Goal: Task Accomplishment & Management: Use online tool/utility

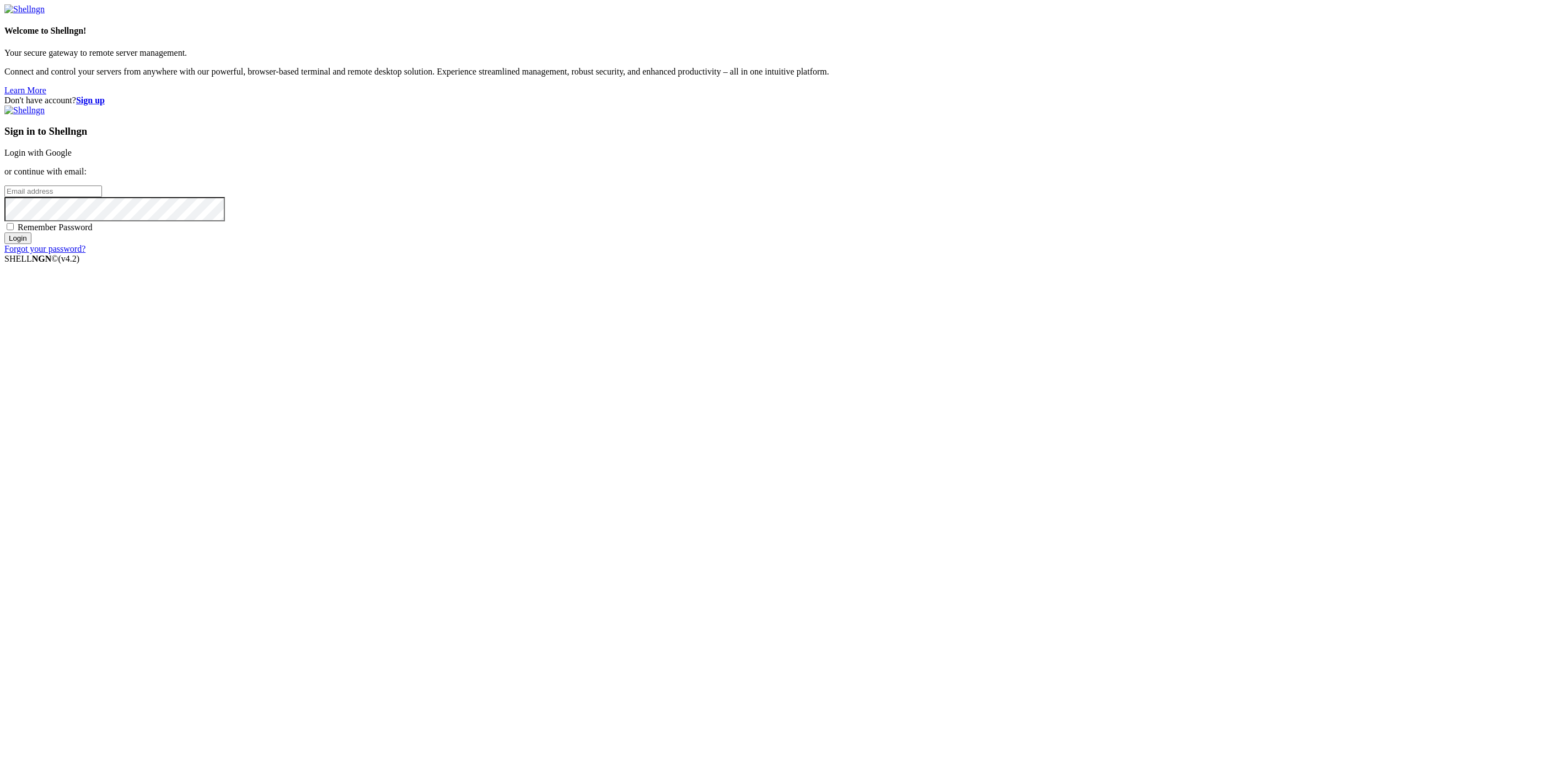
type input "[EMAIL_ADDRESS][DOMAIN_NAME]"
click at [32, 244] on input "Login" at bounding box center [17, 239] width 27 height 12
click at [102, 178] on input "number" at bounding box center [53, 173] width 97 height 12
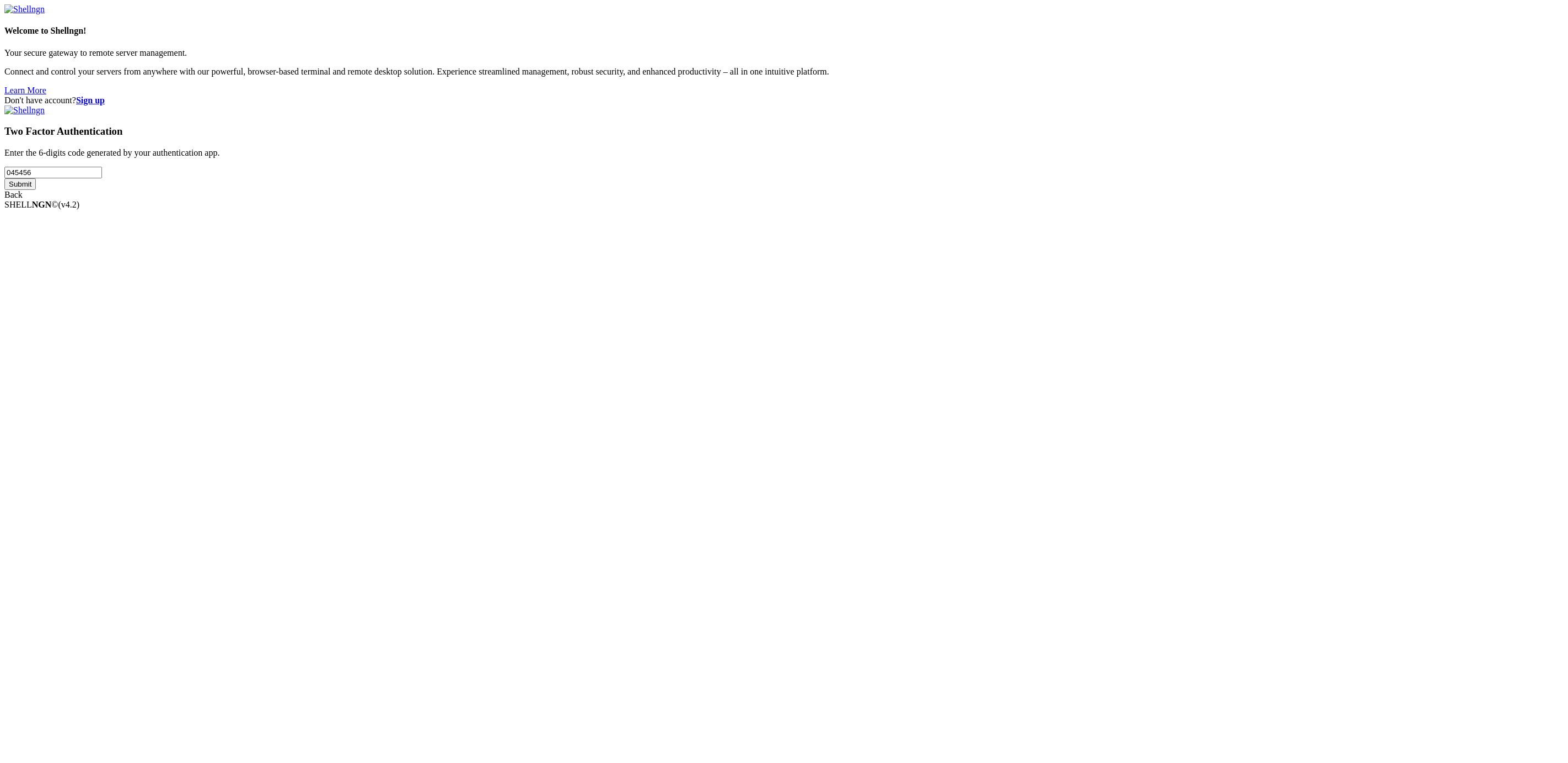
type input "045456"
click at [4, 178] on input "Submit" at bounding box center [20, 184] width 32 height 12
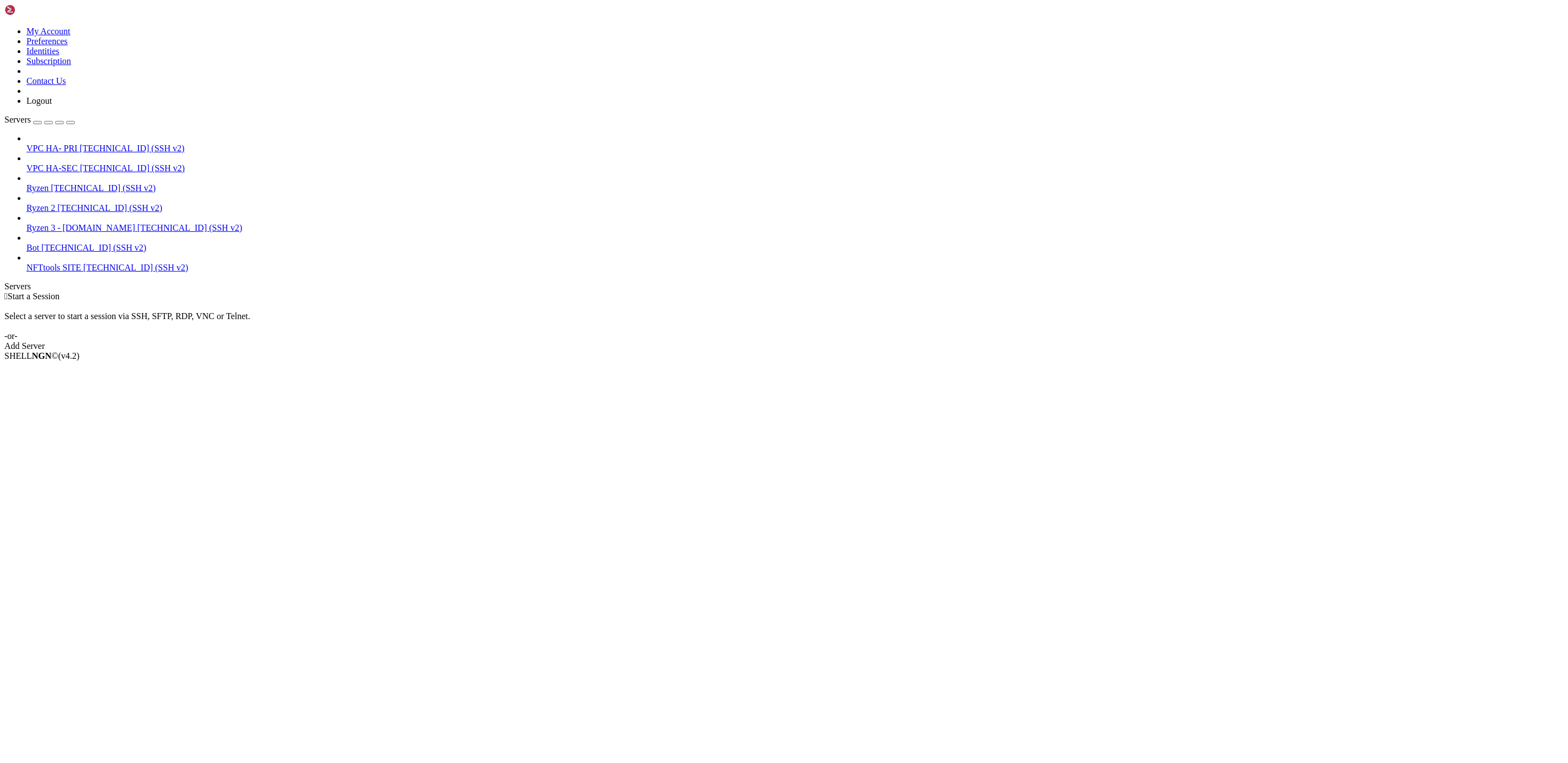
click at [70, 203] on span "[TECHNICAL_ID] (SSH v2)" at bounding box center [109, 207] width 104 height 9
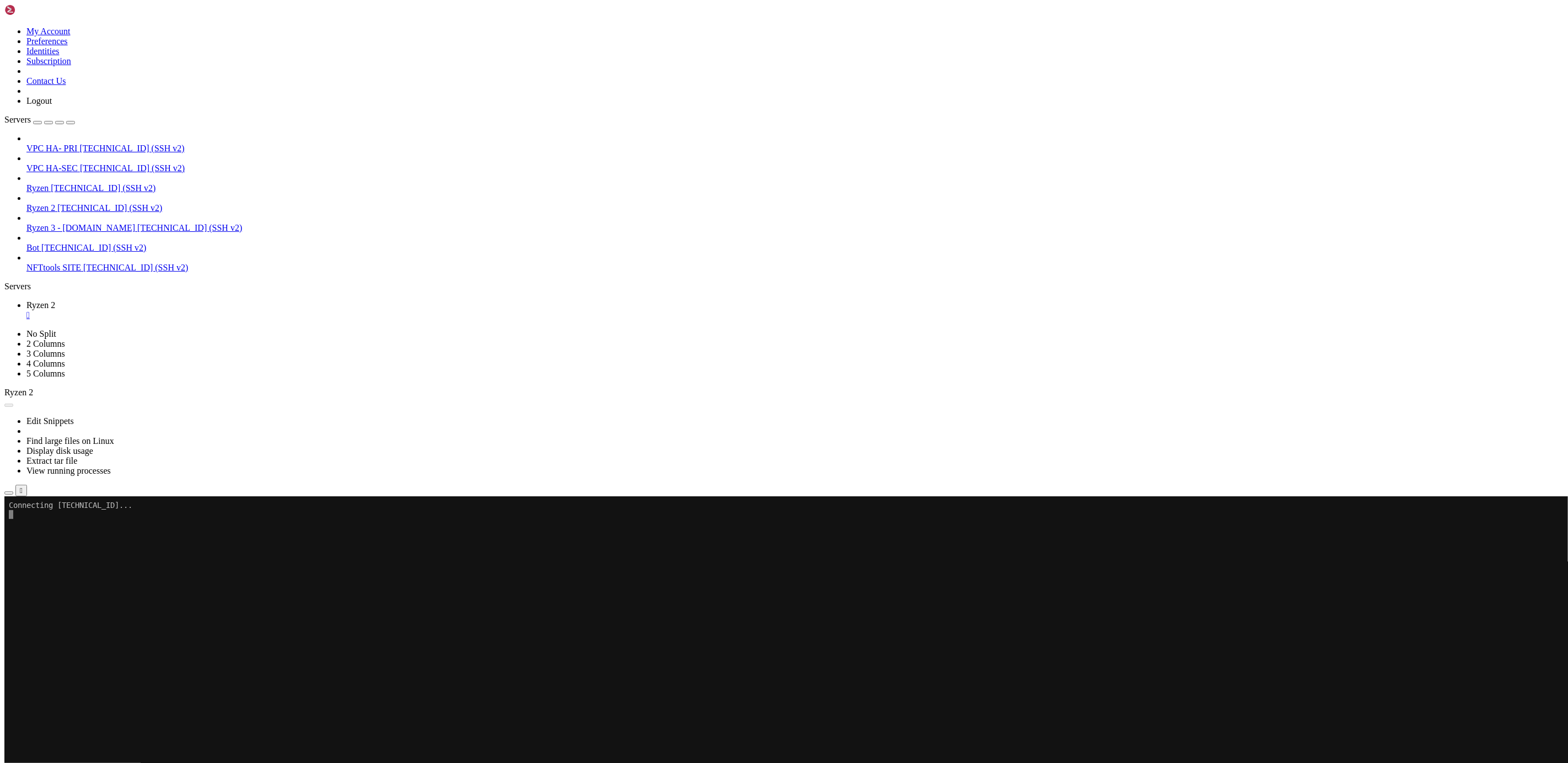
click at [68, 544] on span "Open SFTP" at bounding box center [48, 548] width 42 height 9
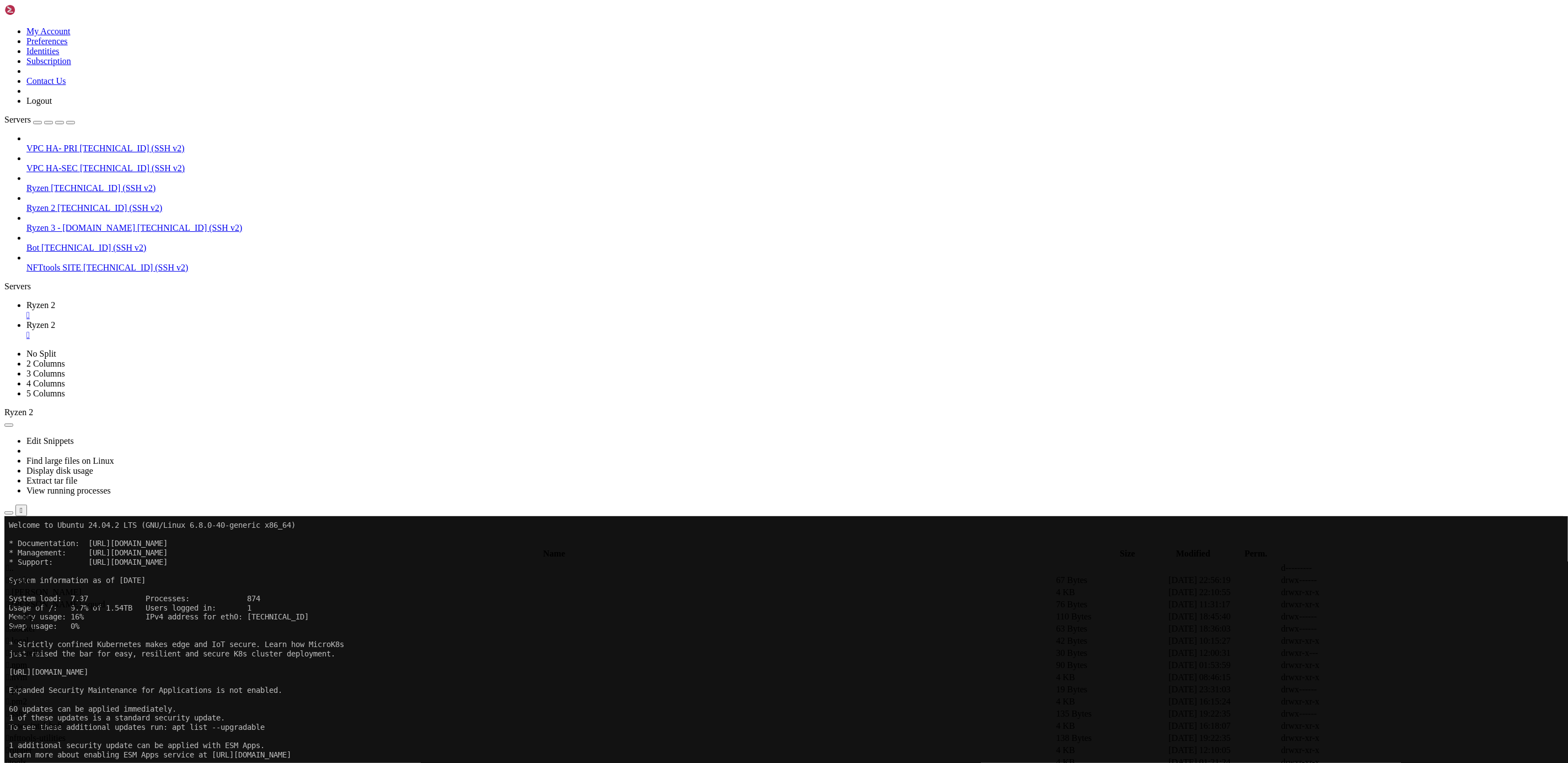
click at [27, 757] on span " tools" at bounding box center [16, 761] width 21 height 9
type input "/root/tools/twitter"
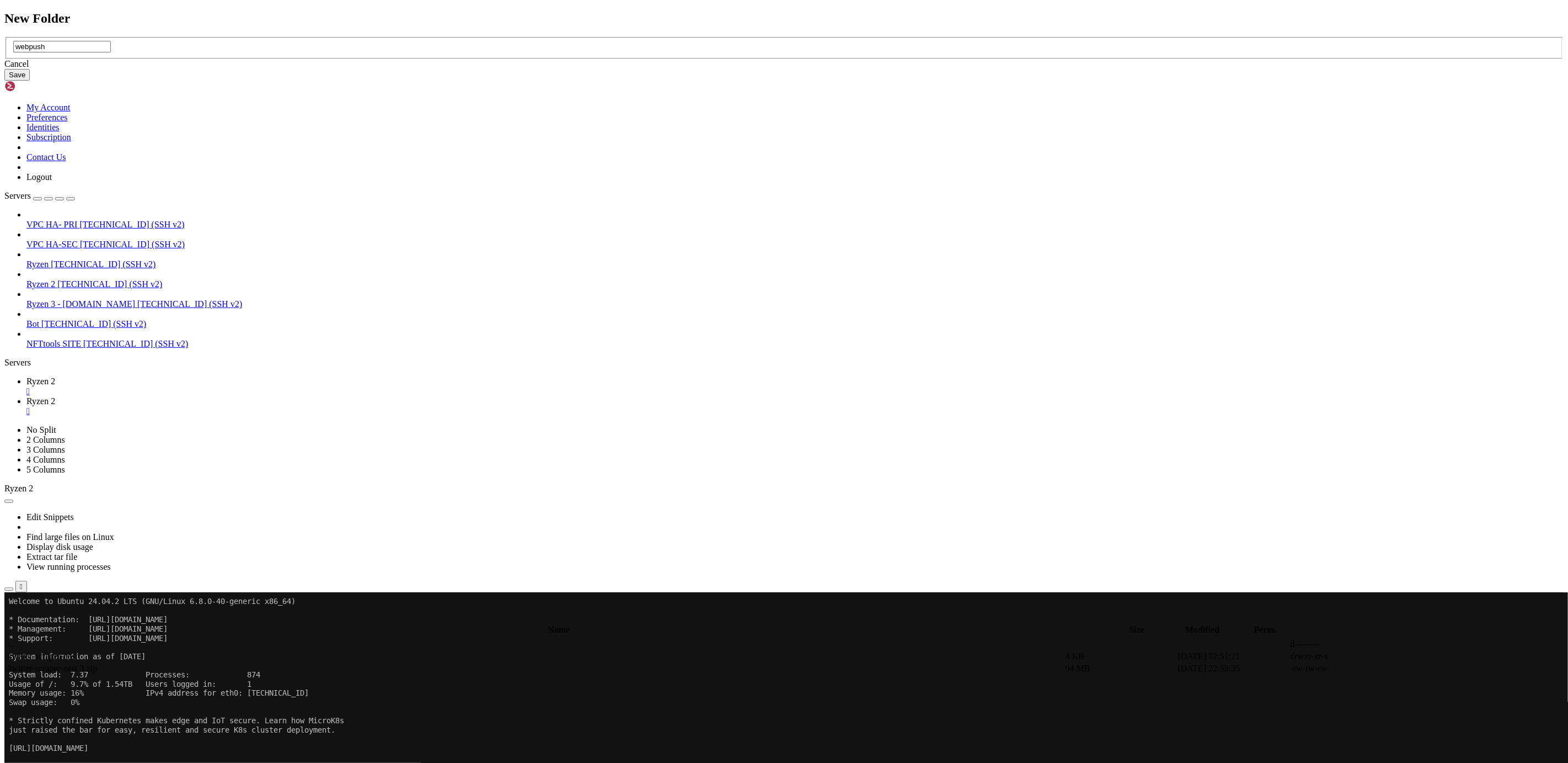
type input "webpush"
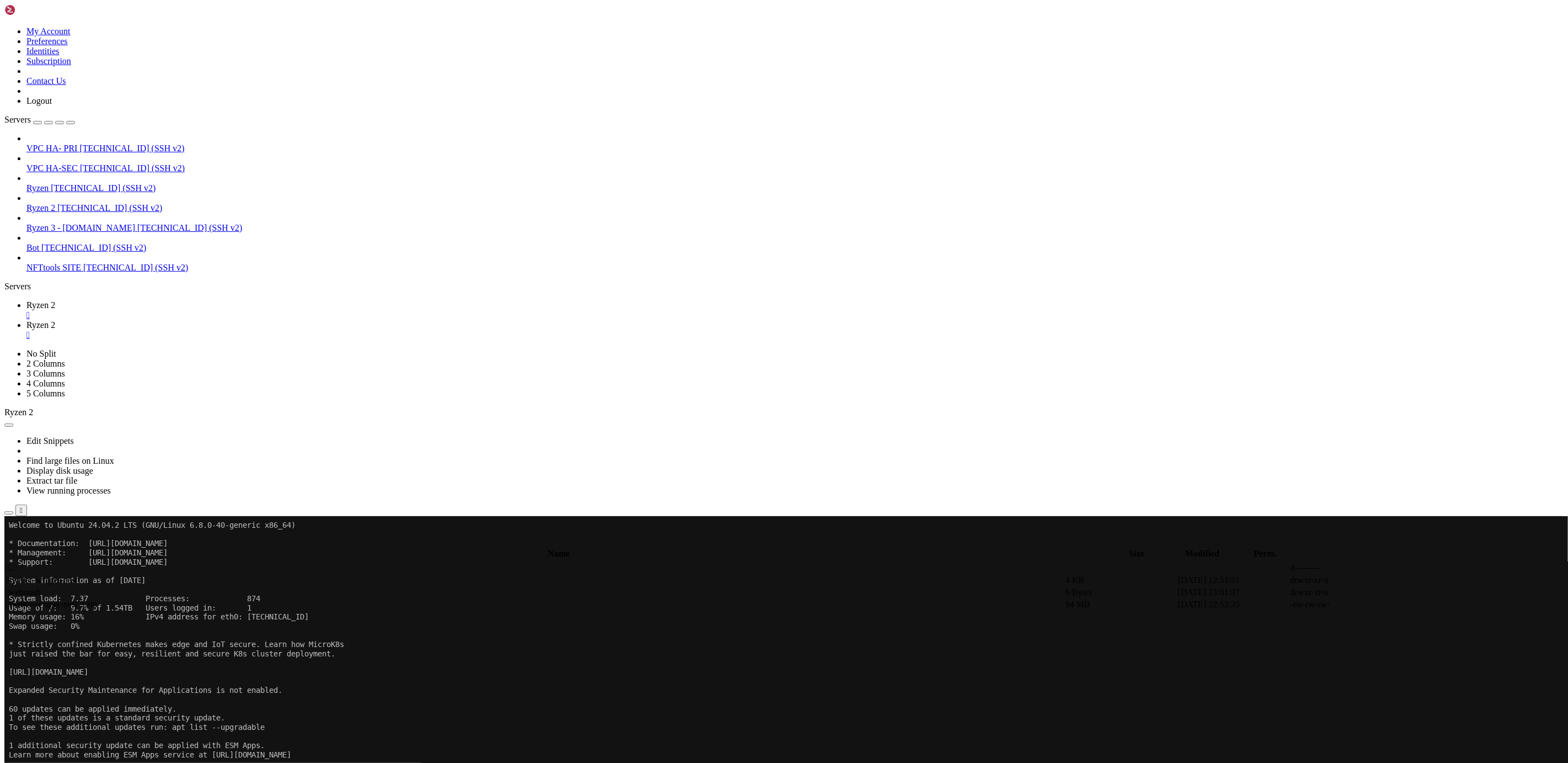
click at [41, 587] on span " webpush" at bounding box center [23, 591] width 35 height 9
type input "/root/tools/twitter/webpush"
click at [55, 300] on span "Ryzen 2" at bounding box center [41, 304] width 29 height 9
click at [257, 759] on x-row at bounding box center [719, 762] width 1420 height 9
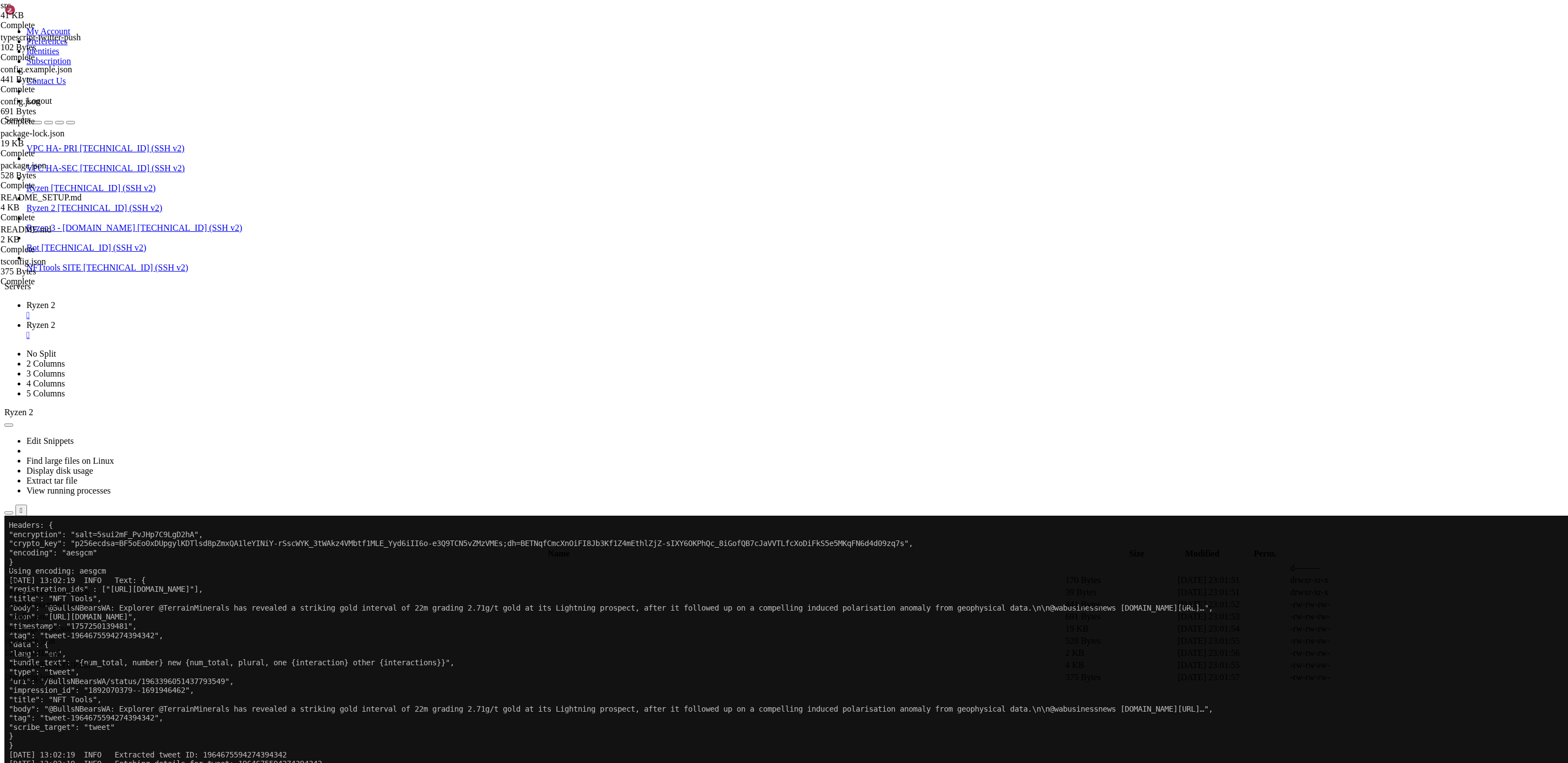
scroll to position [1082, 0]
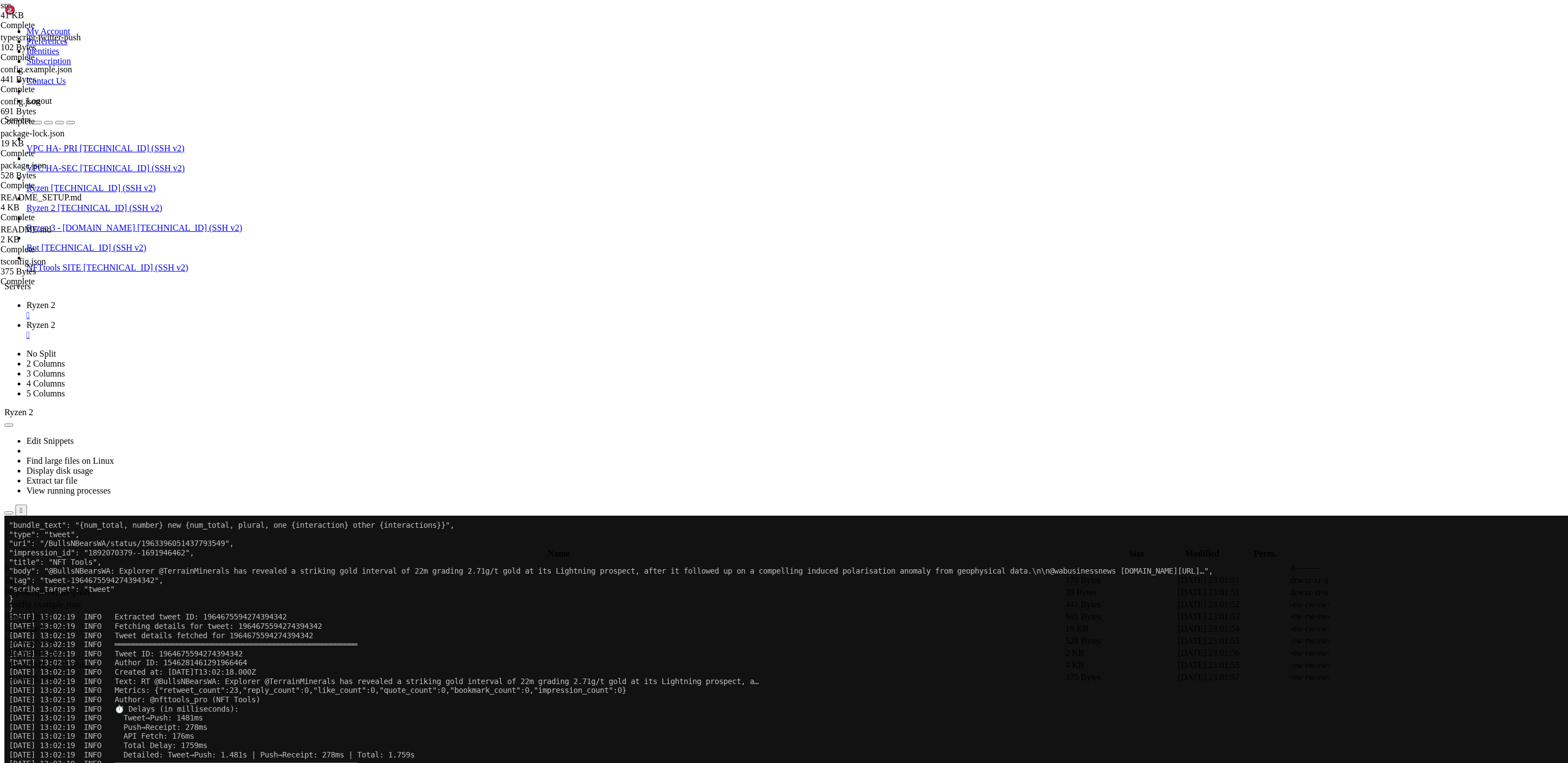
drag, startPoint x: 234, startPoint y: 1152, endPoint x: 206, endPoint y: 1151, distance: 28.0
click at [549, 615] on x-row "[DATE] 13:02:19 INFO Extracted tweet ID: 1964675594274394342" at bounding box center [719, 616] width 1420 height 9
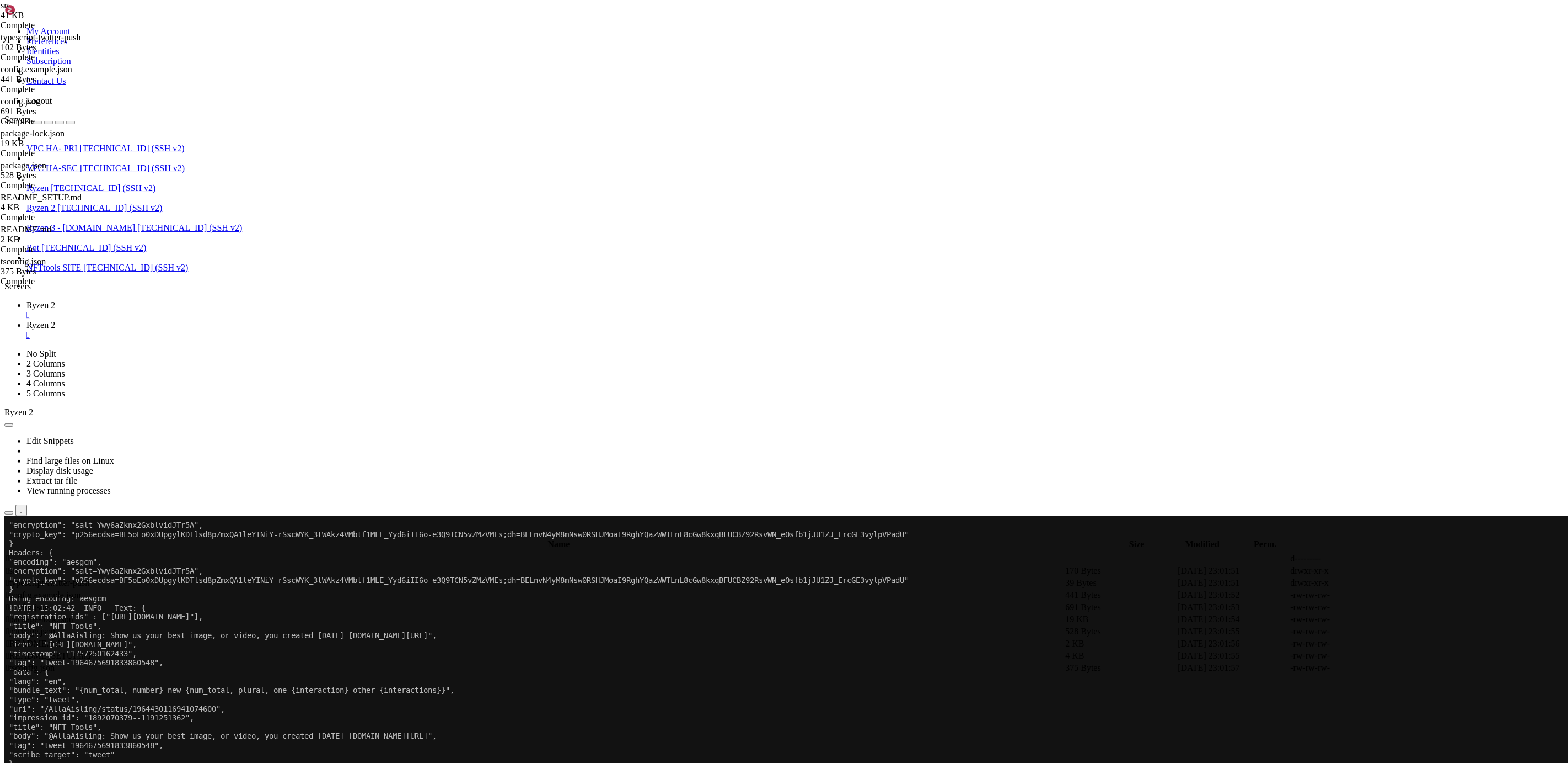
scroll to position [1123, 0]
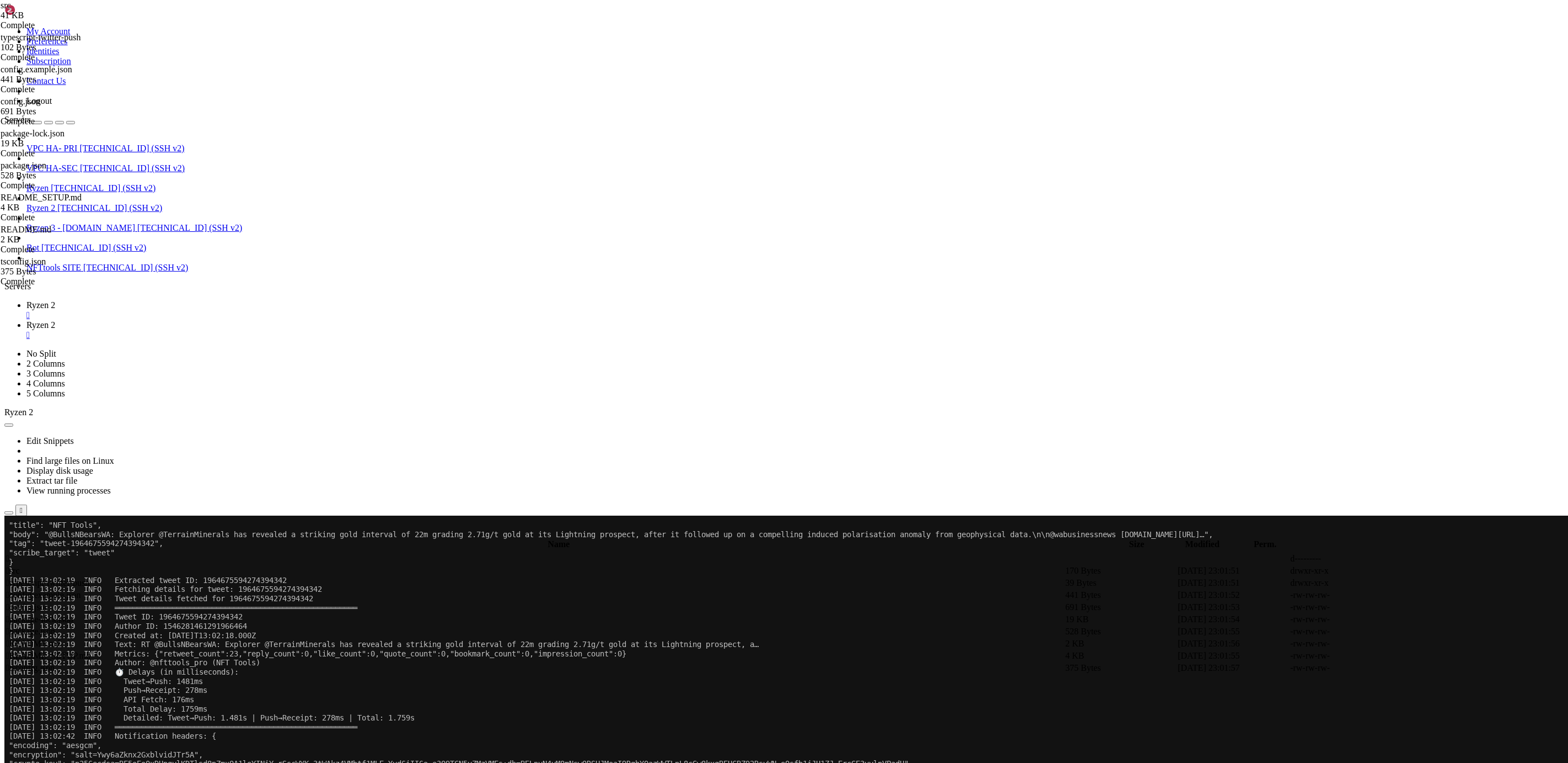
drag, startPoint x: 464, startPoint y: 1148, endPoint x: 9, endPoint y: 1104, distance: 457.1
copy div "[DATE] 13:02:42 INFO ⏱️ Delays (in milliseconds): [DATE] 13:02:42 INFO Tweet→Pu…"
